Goal: Task Accomplishment & Management: Manage account settings

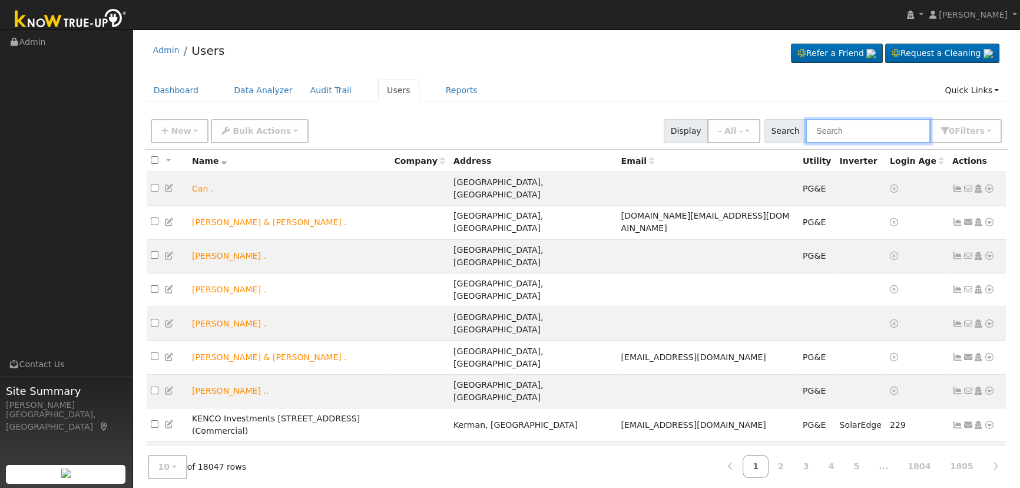
click at [899, 130] on input "text" at bounding box center [868, 131] width 125 height 24
paste input "[PERSON_NAME]"
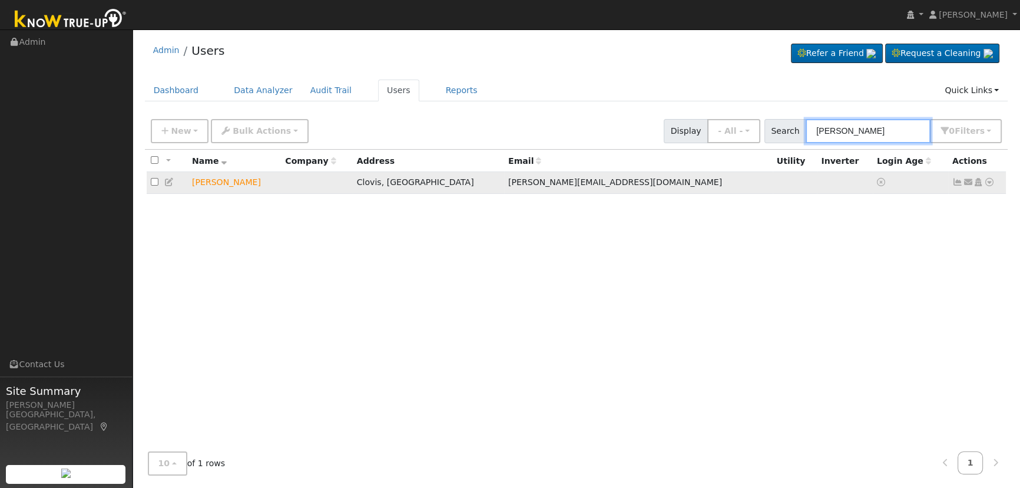
type input "[PERSON_NAME]"
click at [986, 184] on icon at bounding box center [989, 182] width 11 height 8
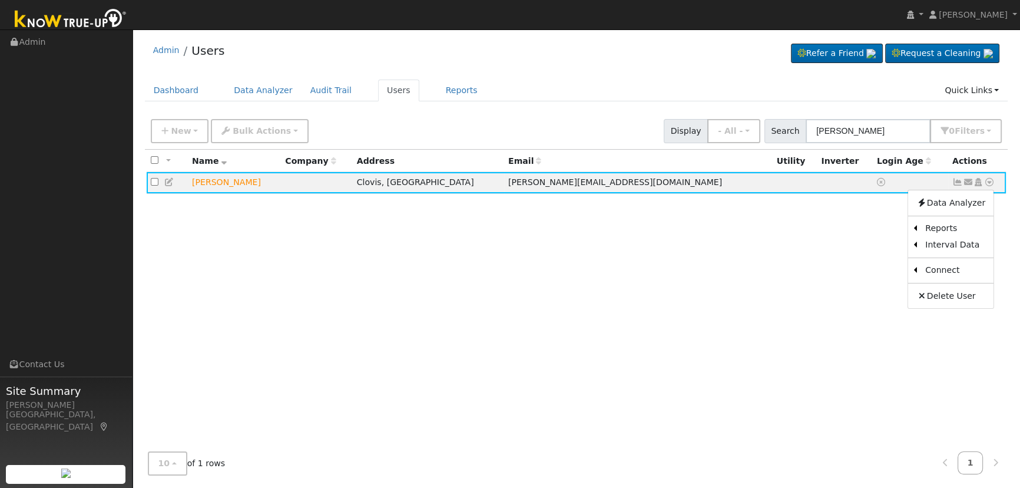
click at [588, 324] on div "All None All on page None on page Name Company Address Email Utility Inverter L…" at bounding box center [576, 296] width 863 height 293
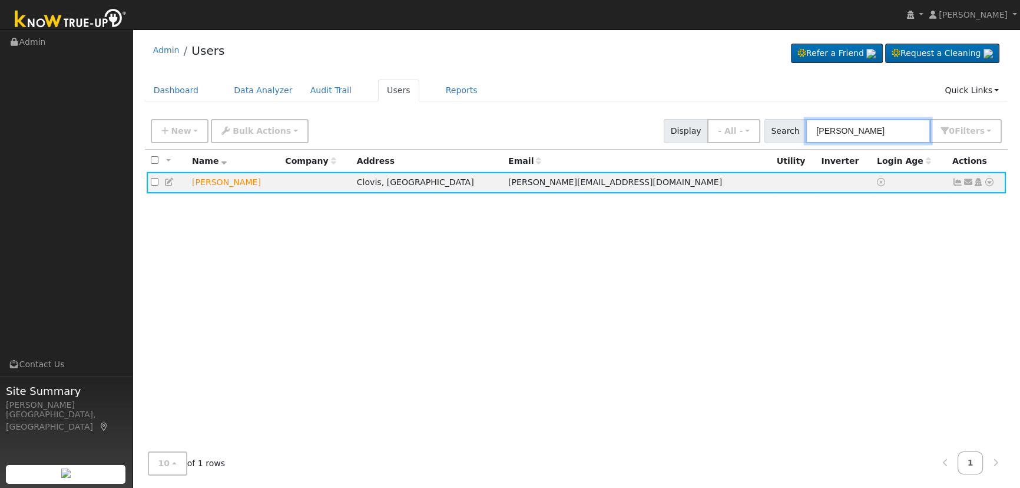
click at [878, 122] on input "[PERSON_NAME]" at bounding box center [868, 131] width 125 height 24
drag, startPoint x: 889, startPoint y: 129, endPoint x: 685, endPoint y: 92, distance: 207.0
click at [688, 93] on div "Admin Users Refer a Friend Request a Cleaning" at bounding box center [576, 259] width 876 height 449
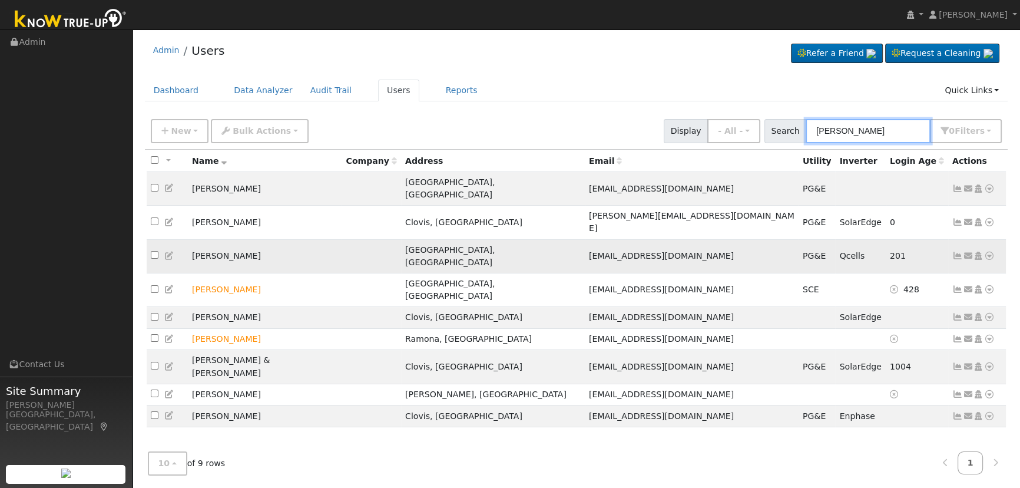
type input "[PERSON_NAME]"
click at [955, 251] on icon at bounding box center [957, 255] width 11 height 8
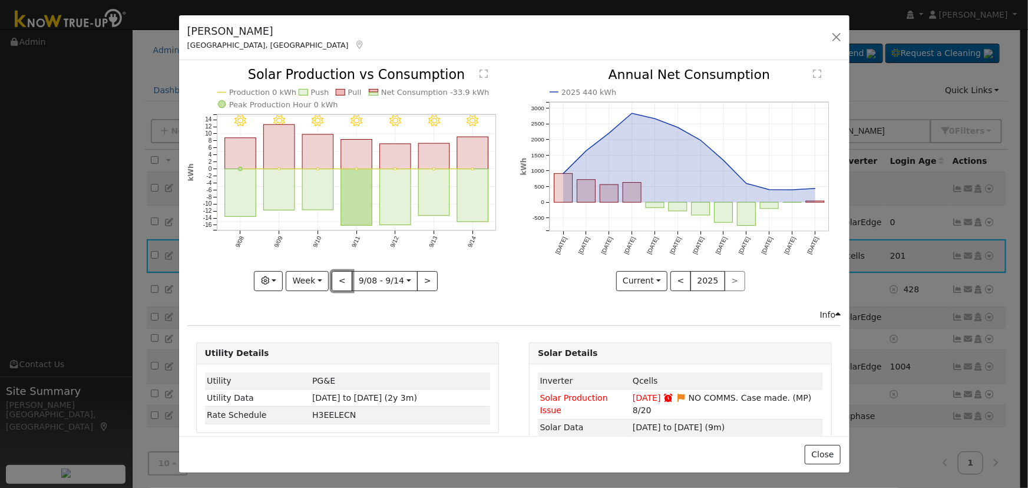
click at [341, 273] on button "<" at bounding box center [342, 281] width 21 height 20
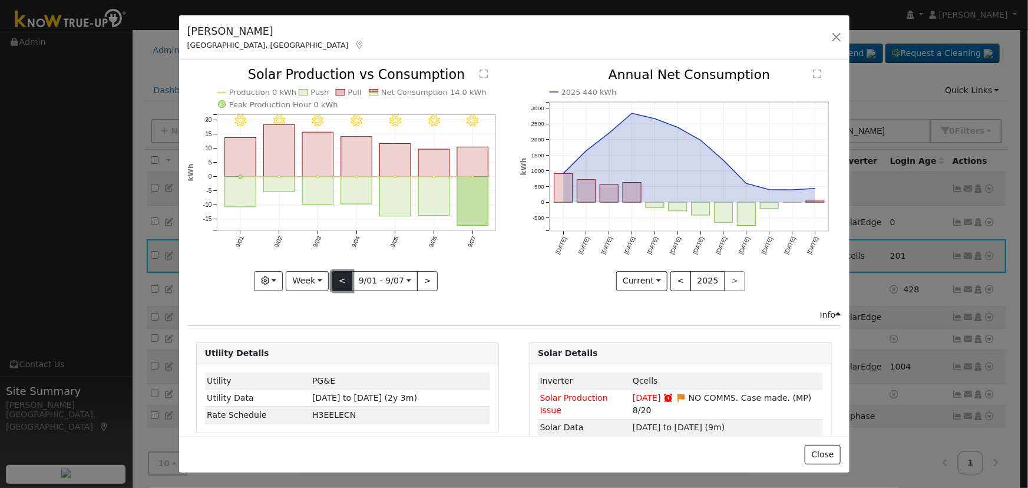
click at [341, 273] on button "<" at bounding box center [342, 281] width 21 height 20
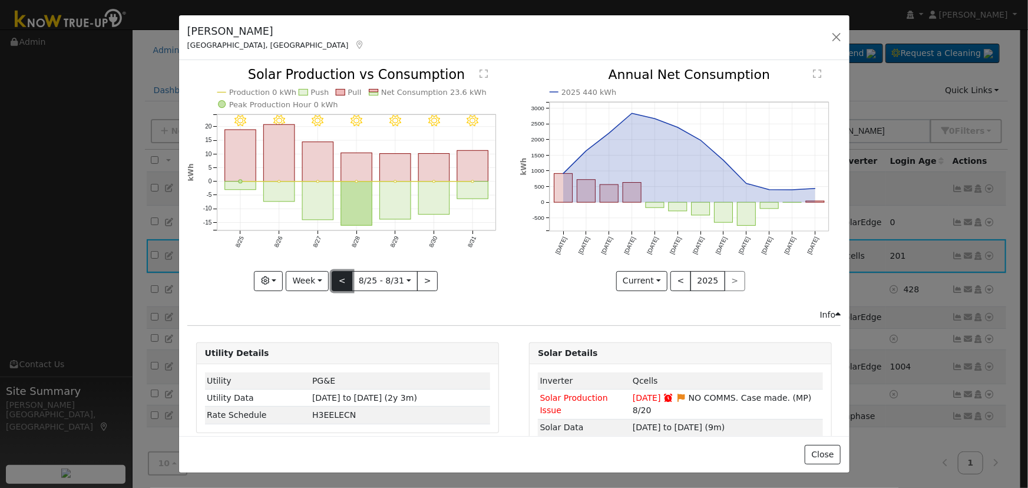
click at [341, 273] on button "<" at bounding box center [342, 281] width 21 height 20
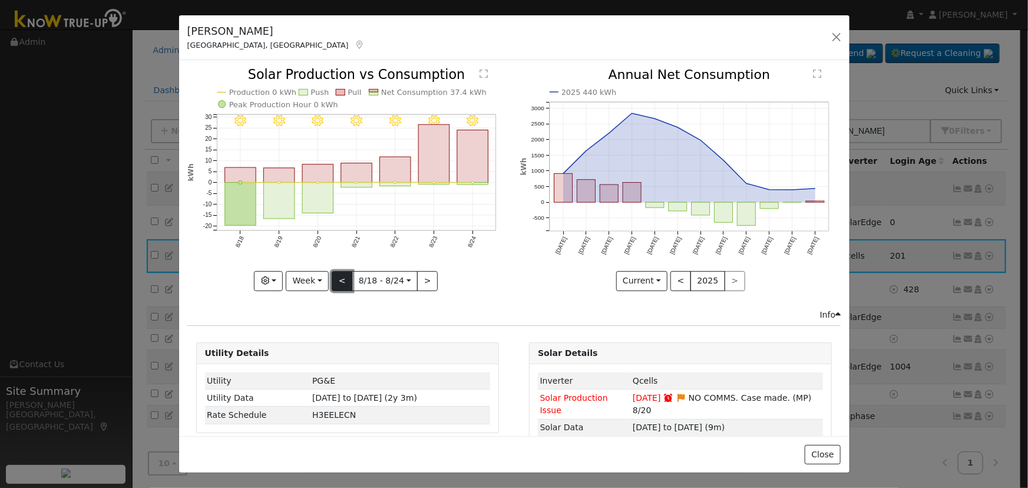
click at [348, 280] on button "<" at bounding box center [342, 281] width 21 height 20
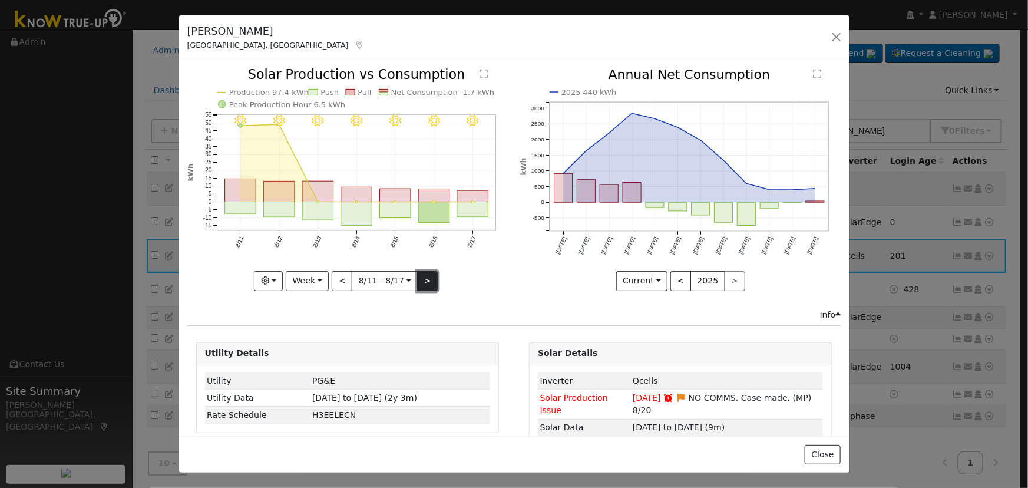
click at [417, 280] on button ">" at bounding box center [427, 281] width 21 height 20
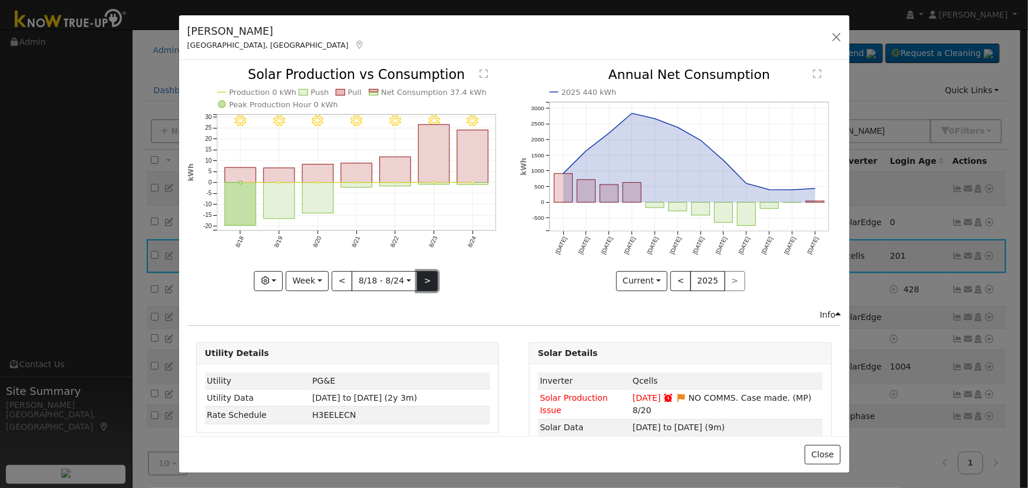
click at [417, 280] on button ">" at bounding box center [427, 281] width 21 height 20
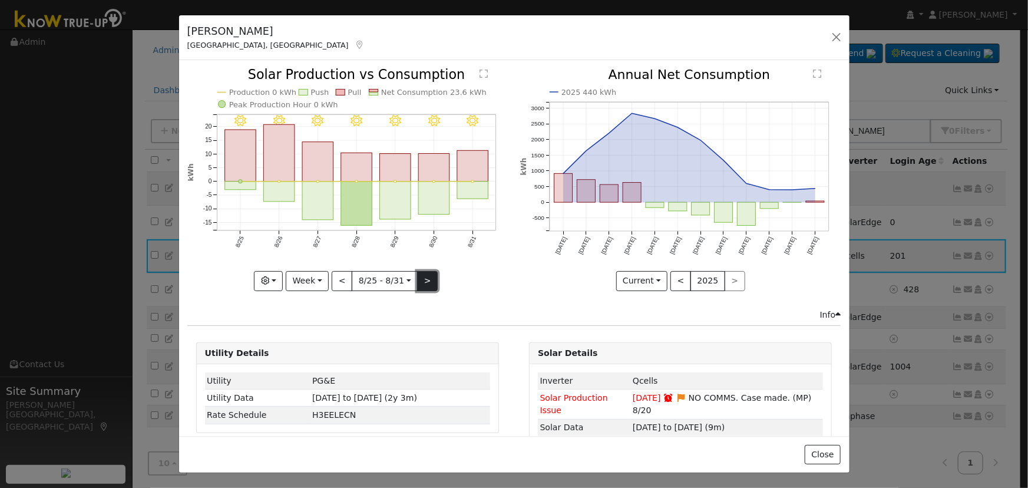
click at [417, 280] on button ">" at bounding box center [427, 281] width 21 height 20
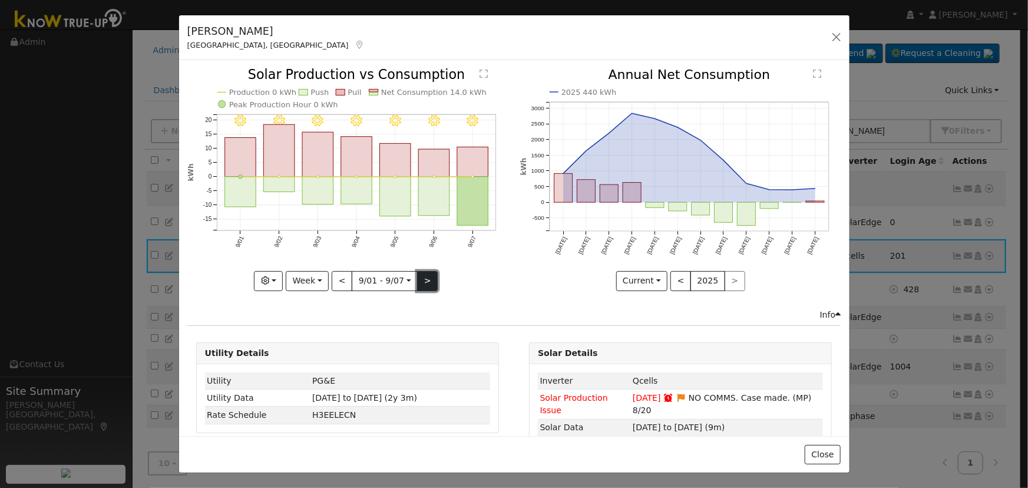
click at [417, 280] on button ">" at bounding box center [427, 281] width 21 height 20
type input "[DATE]"
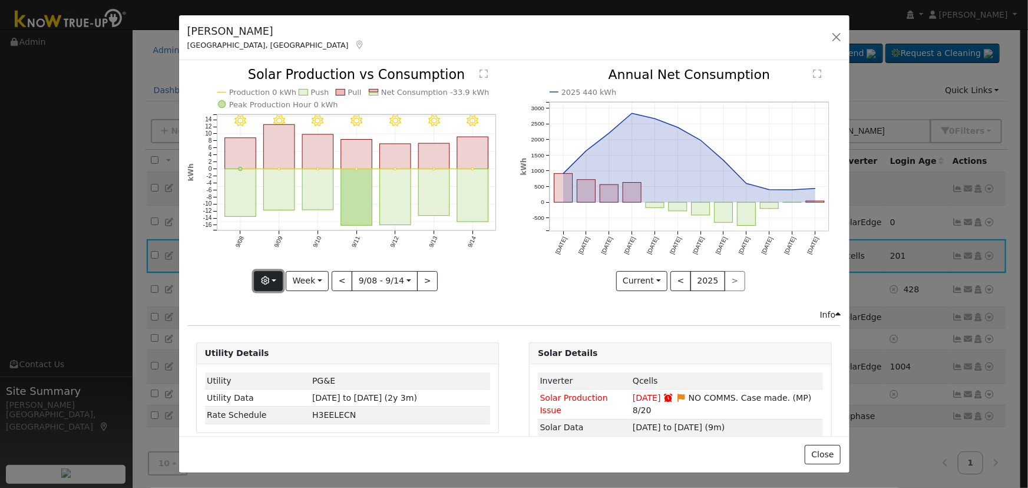
click at [280, 280] on button "button" at bounding box center [268, 281] width 29 height 20
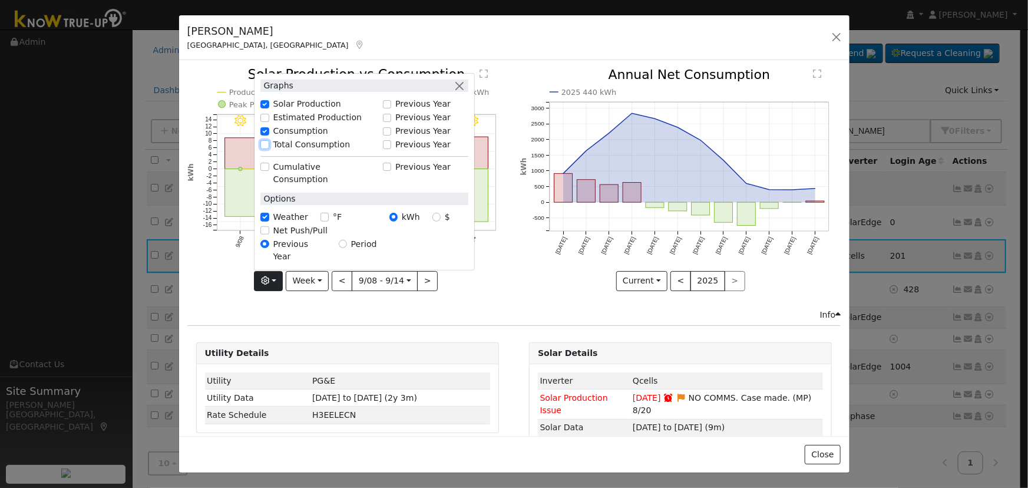
click at [266, 148] on input "Total Consumption" at bounding box center [264, 144] width 8 height 8
checkbox input "true"
click at [465, 92] on button "button" at bounding box center [459, 85] width 12 height 12
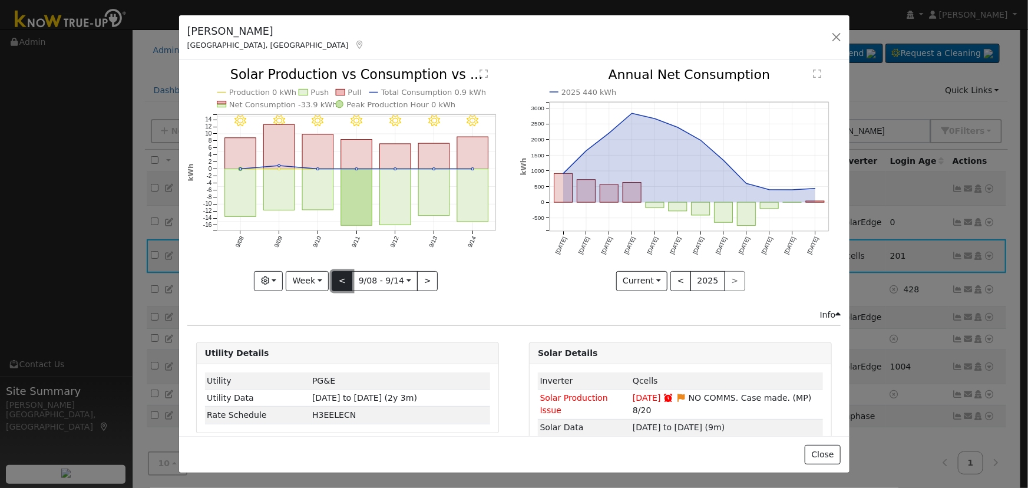
click at [342, 276] on button "<" at bounding box center [342, 281] width 21 height 20
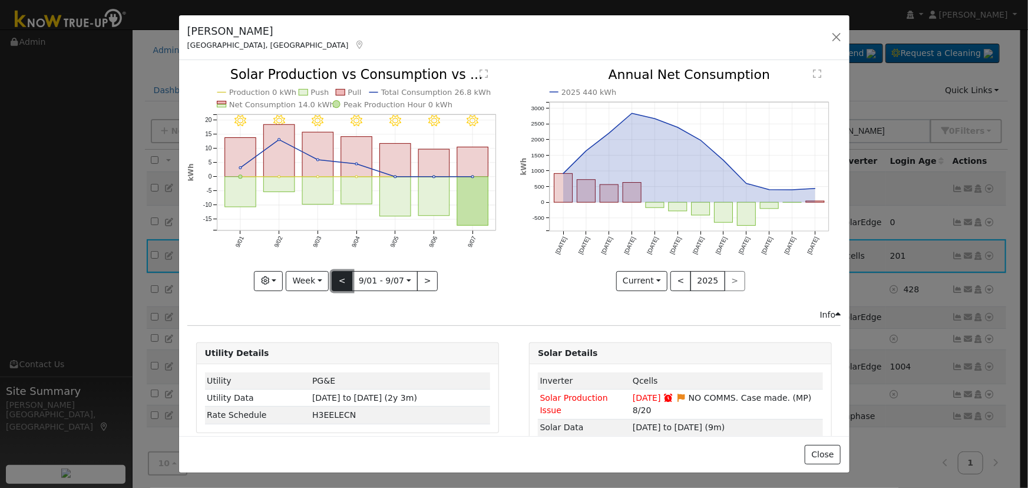
click at [342, 276] on button "<" at bounding box center [342, 281] width 21 height 20
type input "[DATE]"
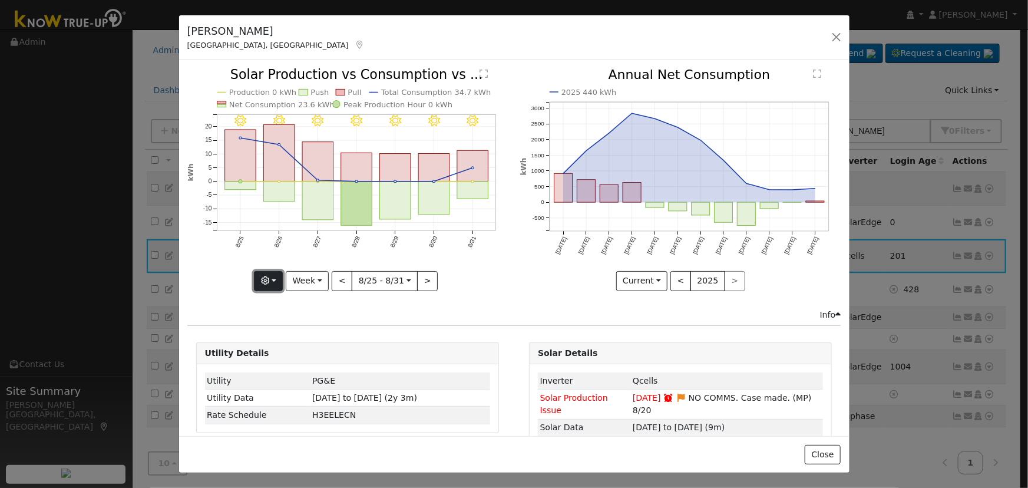
click at [269, 280] on icon "button" at bounding box center [265, 280] width 8 height 8
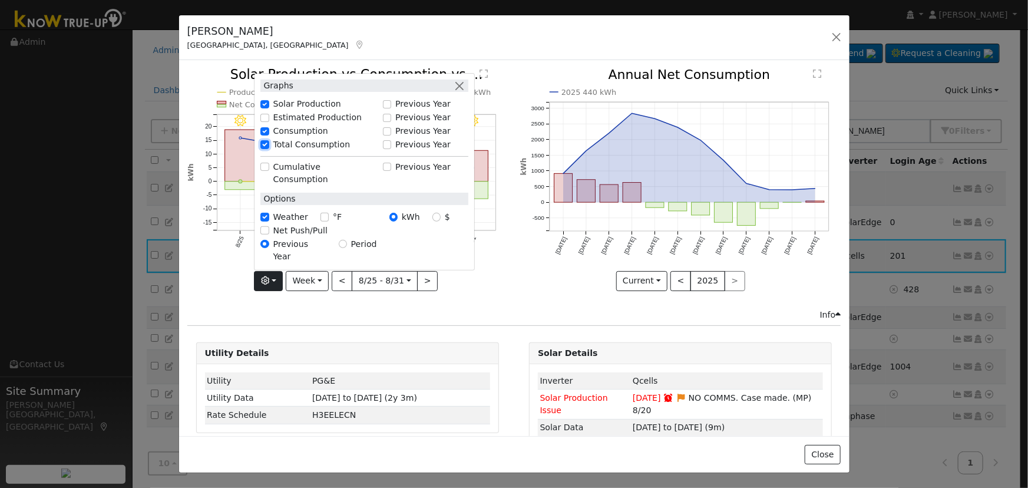
click at [265, 148] on input "Total Consumption" at bounding box center [264, 144] width 8 height 8
checkbox input "false"
click at [460, 92] on button "button" at bounding box center [459, 85] width 12 height 12
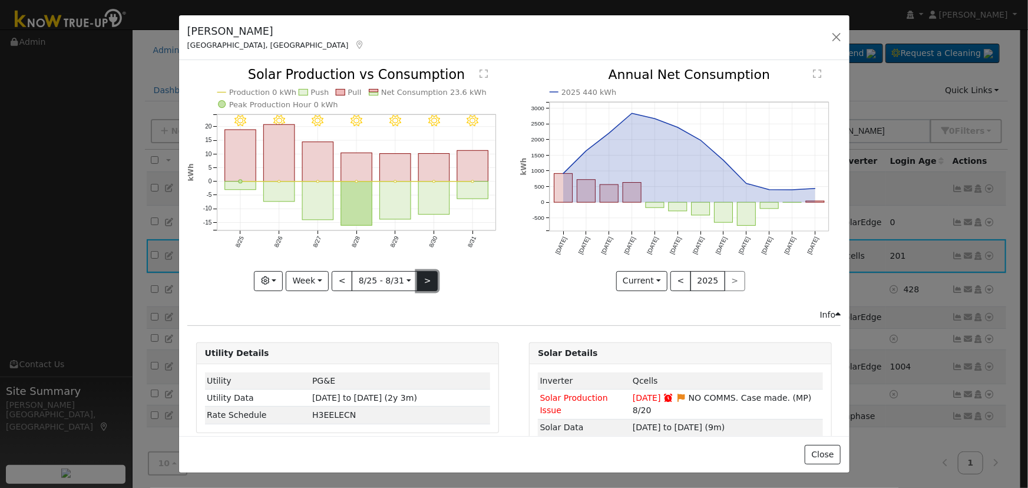
click at [425, 282] on button ">" at bounding box center [427, 281] width 21 height 20
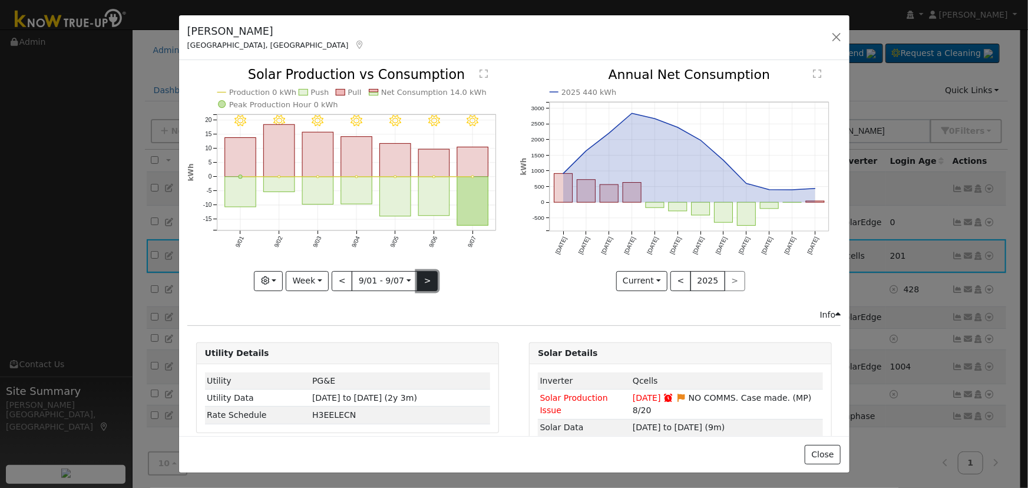
click at [425, 282] on button ">" at bounding box center [427, 281] width 21 height 20
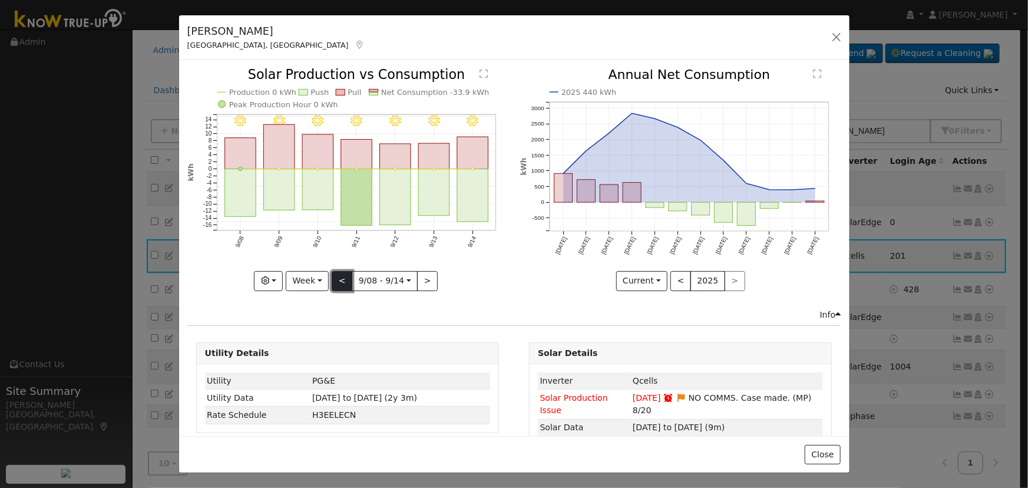
click at [340, 279] on button "<" at bounding box center [342, 281] width 21 height 20
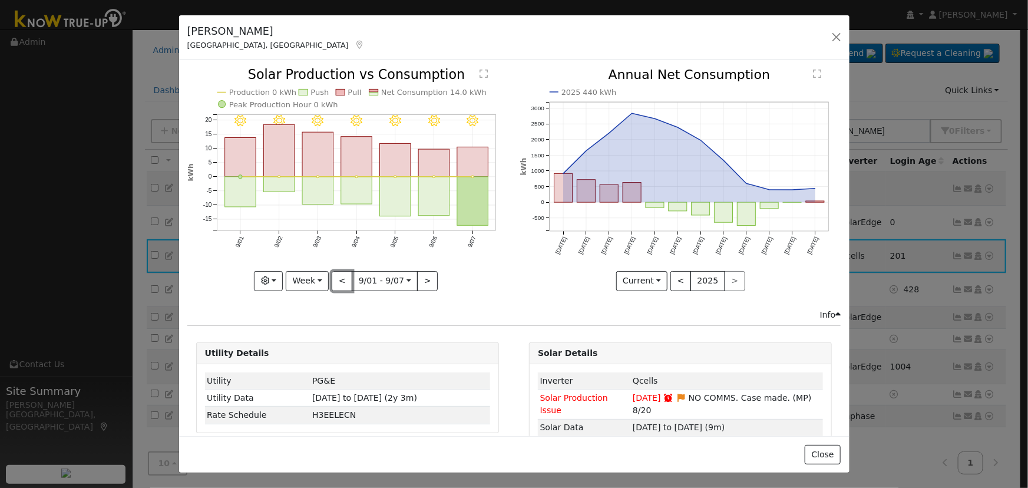
click at [340, 279] on button "<" at bounding box center [342, 281] width 21 height 20
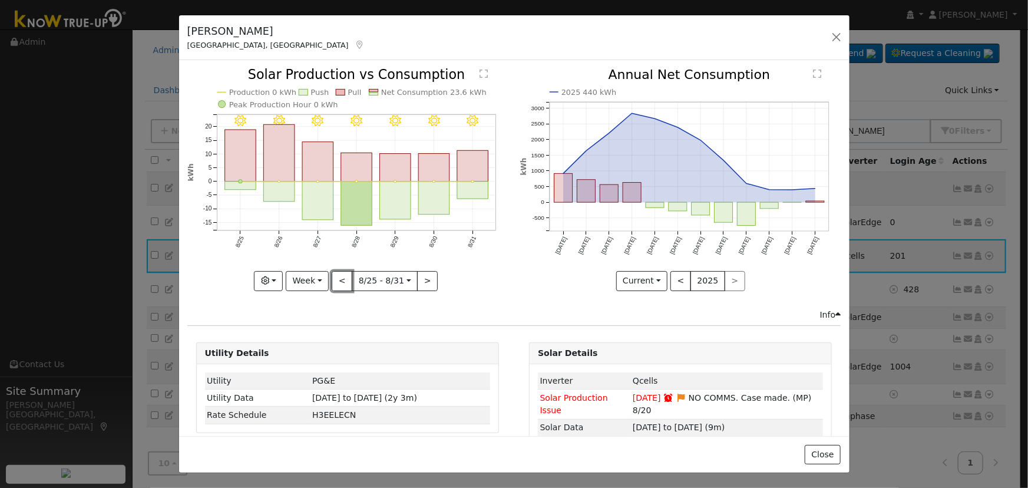
click at [340, 279] on button "<" at bounding box center [342, 281] width 21 height 20
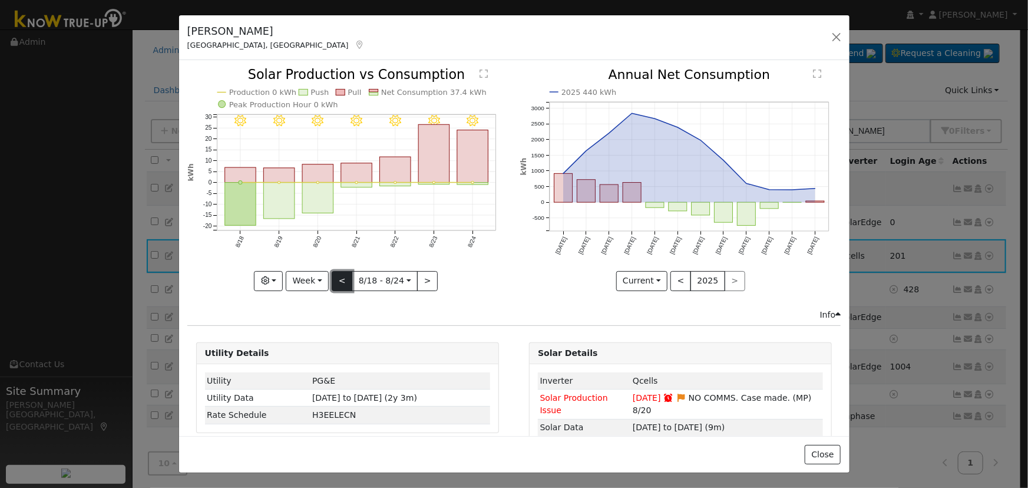
click at [346, 282] on button "<" at bounding box center [342, 281] width 21 height 20
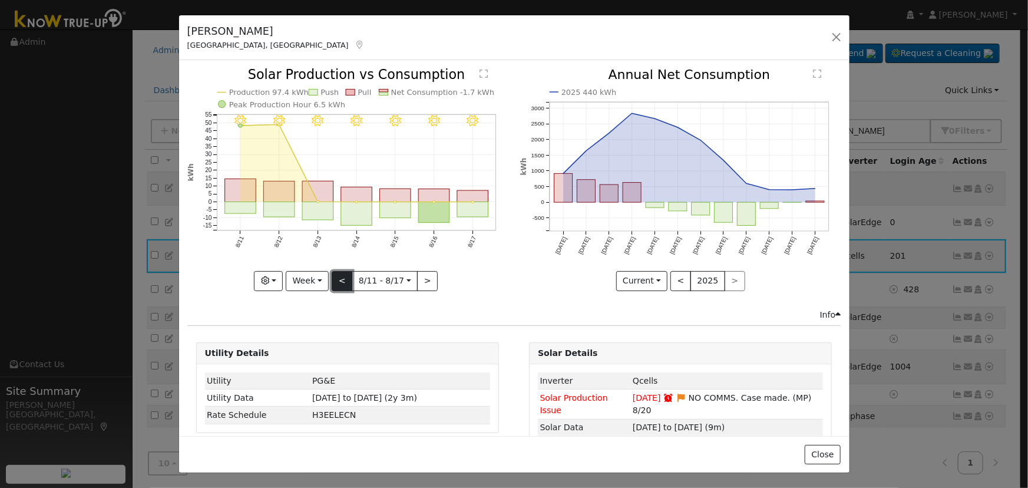
click at [346, 282] on button "<" at bounding box center [342, 281] width 21 height 20
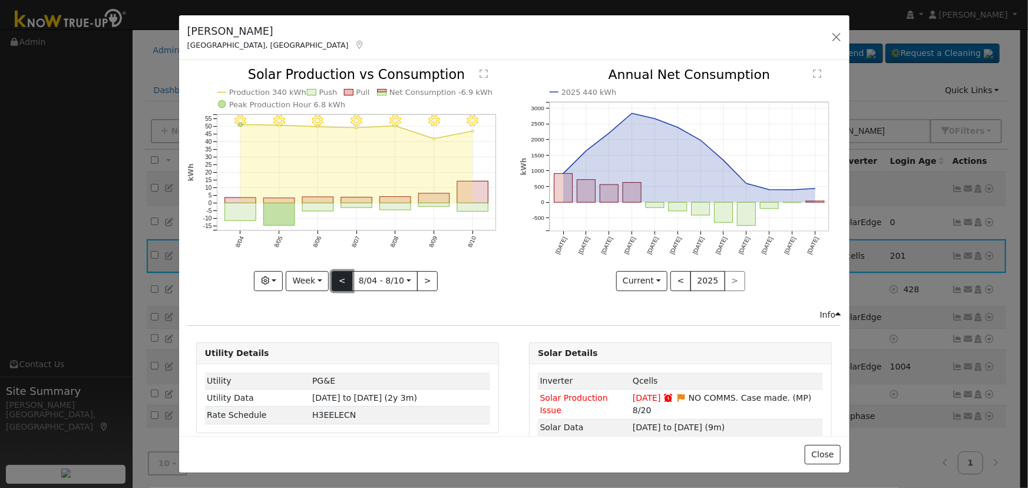
click at [335, 283] on button "<" at bounding box center [342, 281] width 21 height 20
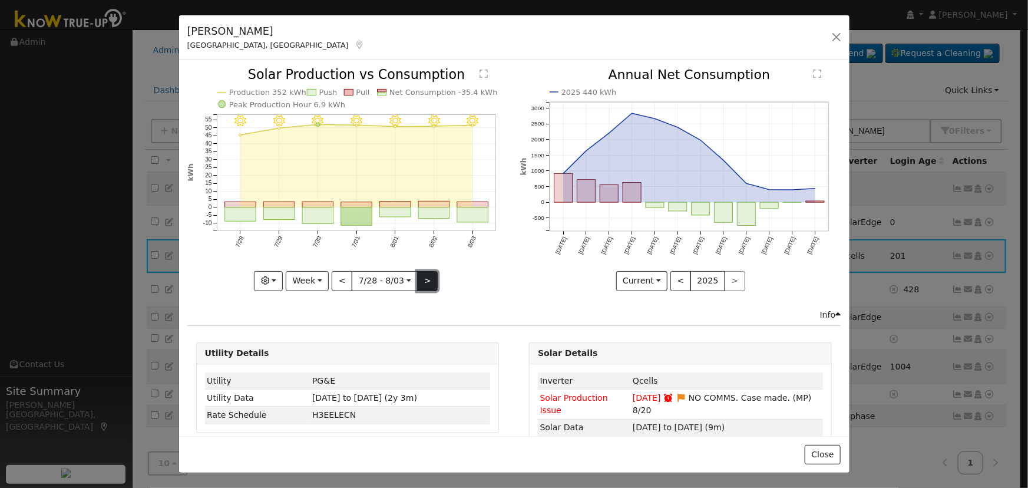
click at [425, 280] on button ">" at bounding box center [427, 281] width 21 height 20
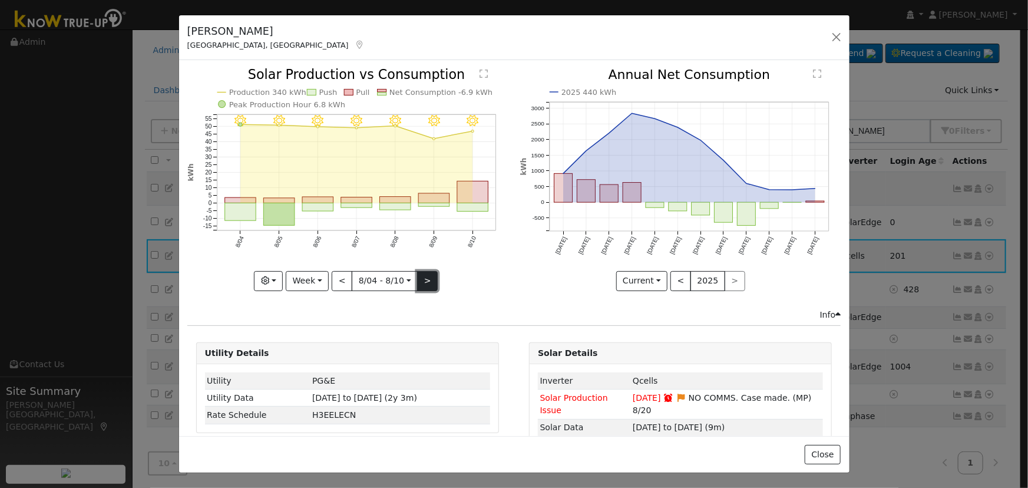
click at [424, 280] on button ">" at bounding box center [427, 281] width 21 height 20
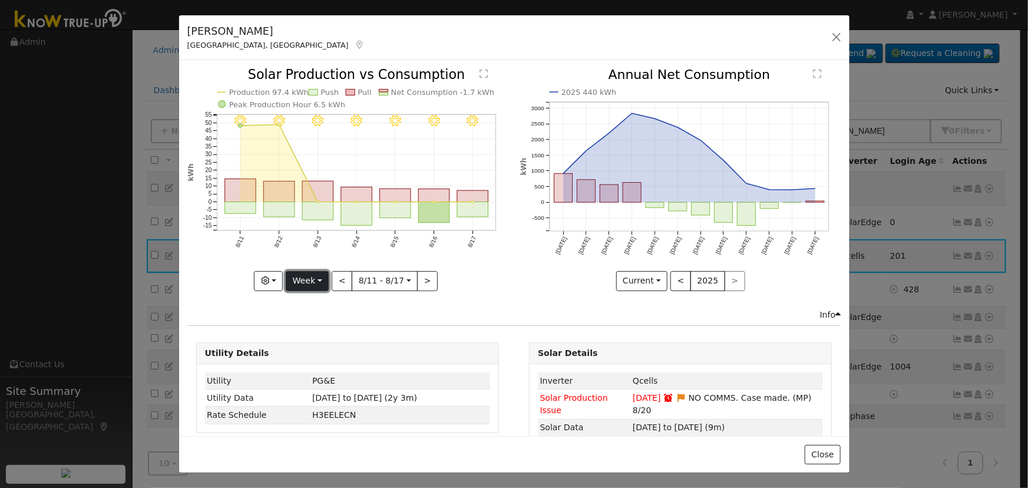
click at [313, 280] on button "Week" at bounding box center [307, 281] width 43 height 20
click at [324, 332] on link "Month" at bounding box center [327, 337] width 82 height 16
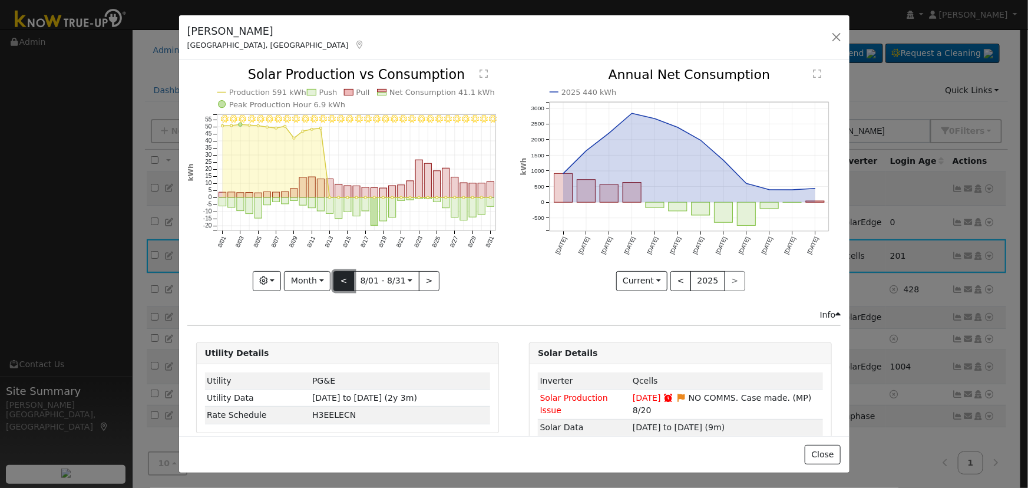
click at [341, 271] on button "<" at bounding box center [343, 281] width 21 height 20
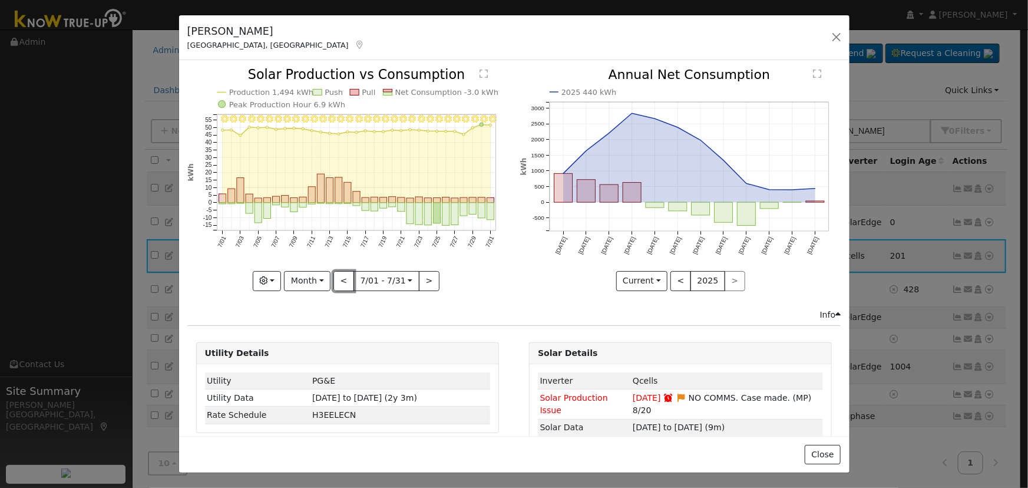
click at [341, 272] on button "<" at bounding box center [343, 281] width 21 height 20
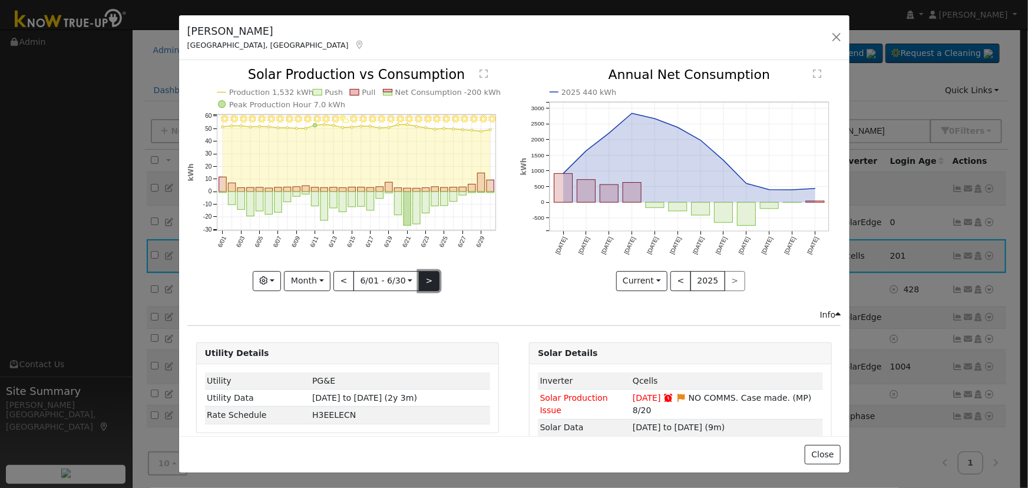
click at [421, 276] on button ">" at bounding box center [429, 281] width 21 height 20
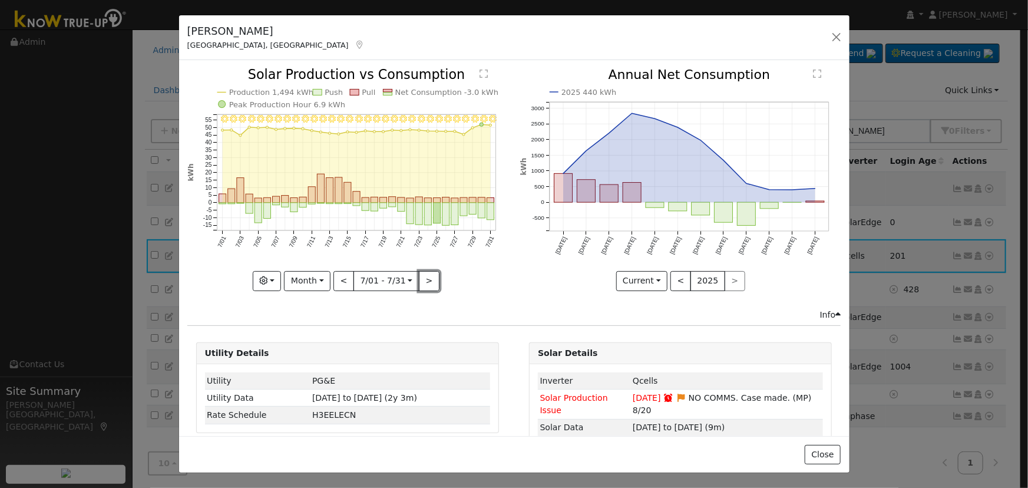
click at [423, 273] on button ">" at bounding box center [429, 281] width 21 height 20
type input "[DATE]"
